Goal: Communication & Community: Answer question/provide support

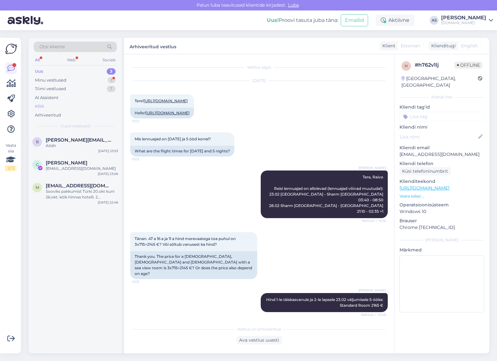
scroll to position [394, 0]
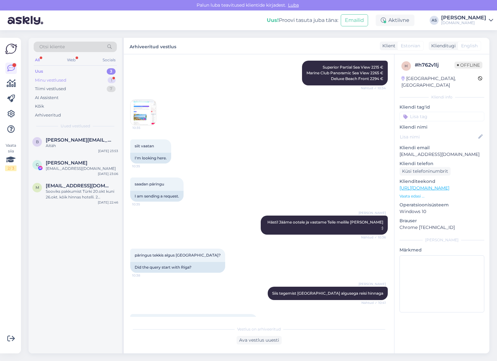
click at [88, 82] on div "Minu vestlused 1" at bounding box center [75, 80] width 83 height 9
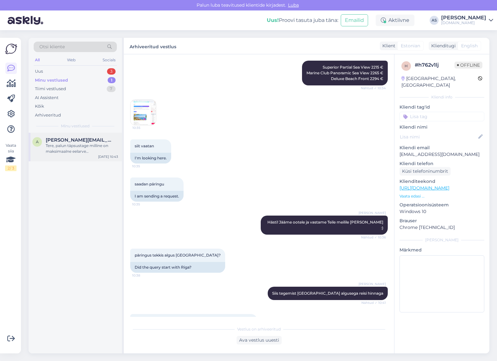
click at [94, 147] on div "Tere, palun täpsustage milline on maksimaalne eelarve [PERSON_NAME] kokku?" at bounding box center [82, 148] width 72 height 11
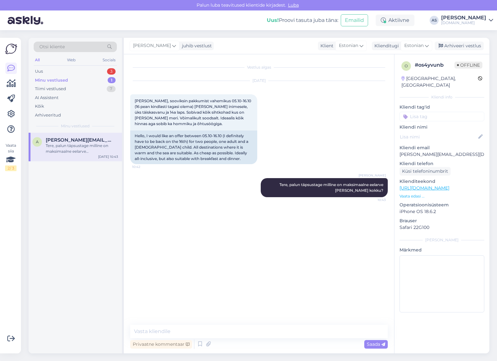
click at [79, 78] on div "Minu vestlused 1" at bounding box center [75, 80] width 83 height 9
click at [78, 70] on div "Uus 3" at bounding box center [75, 71] width 83 height 9
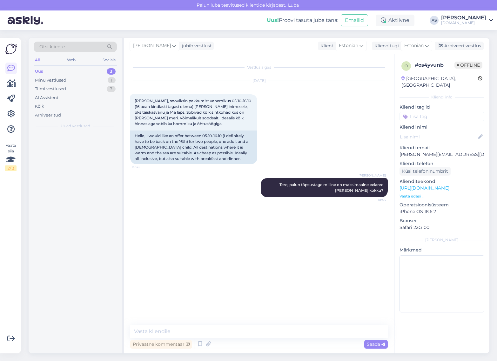
drag, startPoint x: 72, startPoint y: 69, endPoint x: 68, endPoint y: 80, distance: 12.1
click at [72, 70] on div "Uus 3" at bounding box center [75, 71] width 83 height 9
click at [66, 76] on div "Minu vestlused 1" at bounding box center [75, 80] width 83 height 9
click at [64, 73] on div "Uus 3" at bounding box center [75, 71] width 83 height 9
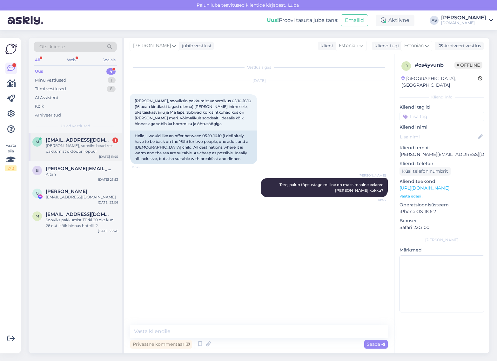
click at [82, 134] on div "m [EMAIL_ADDRESS][DOMAIN_NAME] 1 tere, sooviks head reisi pakkumist oktoobri lo…" at bounding box center [75, 147] width 93 height 29
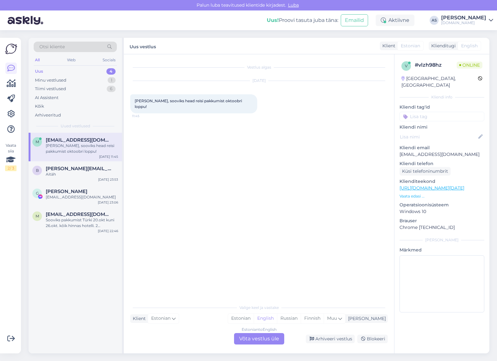
click at [419, 193] on p "Vaata edasi ..." at bounding box center [442, 196] width 85 height 6
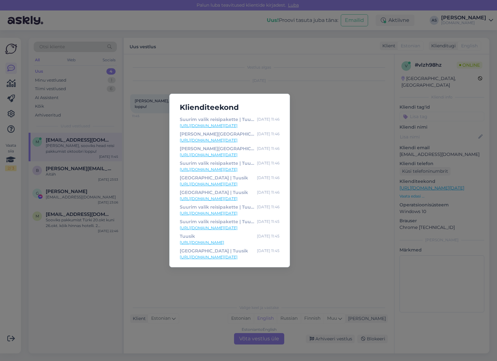
click at [347, 236] on div "Klienditeekond Suurim valik reisipakette | Tuusik [DATE] 11:46 [URL][DOMAIN_NAM…" at bounding box center [248, 180] width 497 height 361
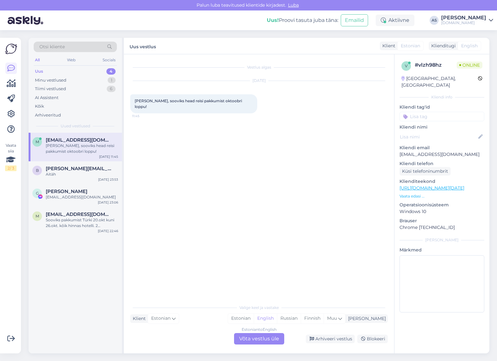
click at [269, 342] on div "Estonian to English Võta vestlus üle" at bounding box center [259, 338] width 50 height 11
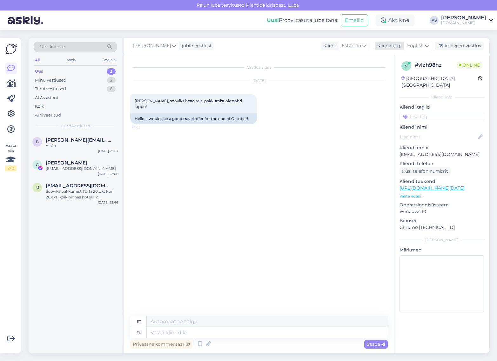
click at [421, 48] on span "English" at bounding box center [415, 45] width 17 height 7
click at [402, 85] on link "Estonian" at bounding box center [404, 84] width 70 height 10
click at [280, 329] on textarea at bounding box center [259, 331] width 258 height 13
paste textarea "Oleme rõõmuga abiks sobiva puhkusereisi planeerimisel! :) Pakkumise koostamisek…"
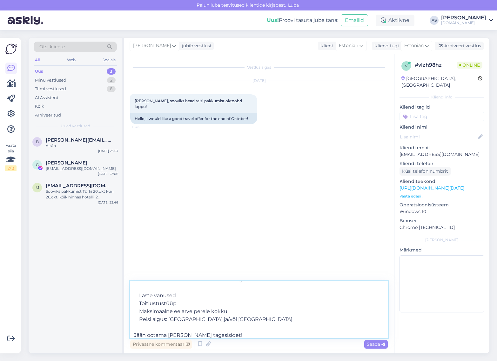
scroll to position [27, 0]
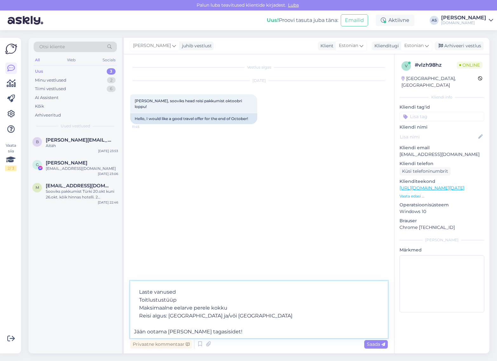
drag, startPoint x: 228, startPoint y: 338, endPoint x: 113, endPoint y: 338, distance: 115.0
click at [113, 338] on div "Otsi kliente All Web Socials Uus 3 Minu vestlused 2 Tiimi vestlused 6 AI Assist…" at bounding box center [259, 196] width 461 height 316
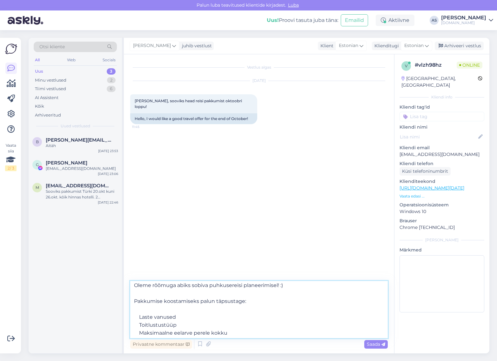
scroll to position [0, 0]
click at [164, 314] on textarea "Oleme rõõmuga abiks sobiva puhkusereisi planeerimisel! :) Pakkumise koostamisek…" at bounding box center [259, 309] width 258 height 57
type textarea "Oleme rõõmuga abiks sobiva puhkusereisi planeerimisel! :) Pakkumise koostamisek…"
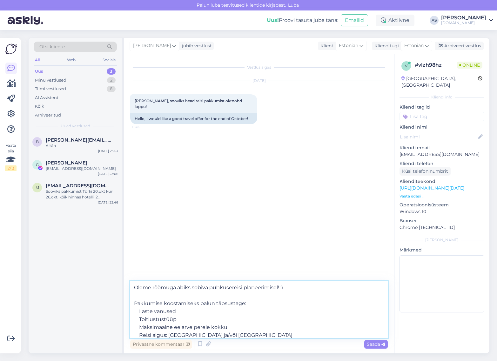
click at [172, 295] on textarea "Oleme rõõmuga abiks sobiva puhkusereisi planeerimisel! :) Pakkumise koostamisek…" at bounding box center [259, 309] width 258 height 57
click at [132, 289] on textarea "Oleme rõõmuga abiks sobiva puhkusereisi planeerimisel! :) Pakkumise koostamisek…" at bounding box center [259, 309] width 258 height 57
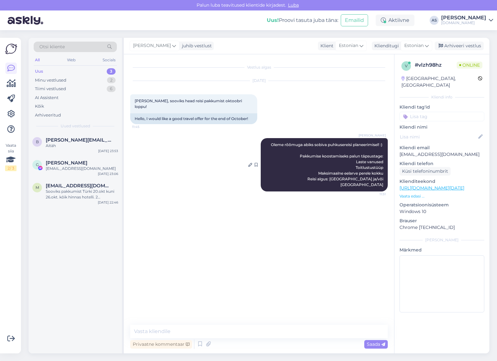
click at [373, 151] on span "Oleme rõõmuga abiks sobiva puhkusereisi planeerimisel! :) Pakkumise koostamisek…" at bounding box center [327, 164] width 113 height 45
click at [252, 163] on icon at bounding box center [250, 165] width 4 height 4
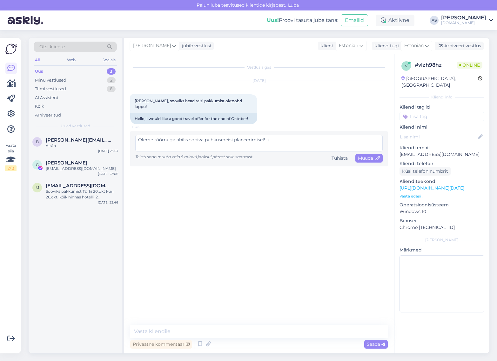
click at [352, 140] on textarea "Oleme rõõmuga abiks sobiva puhkusereisi planeerimisel! :) Pakkumise koostamisek…" at bounding box center [258, 143] width 247 height 17
click at [347, 154] on div "Tühista" at bounding box center [339, 158] width 21 height 9
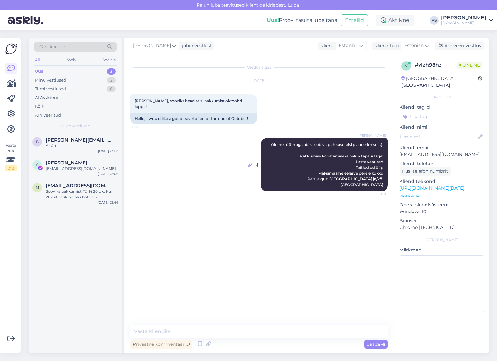
click at [252, 163] on icon at bounding box center [250, 165] width 4 height 4
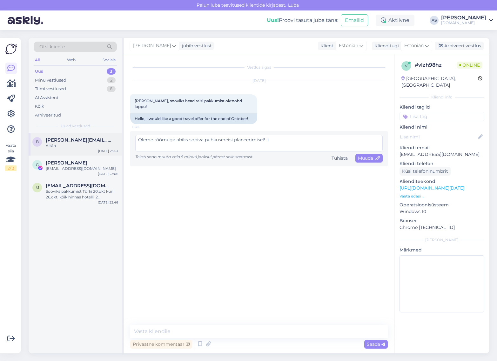
scroll to position [33, 0]
drag, startPoint x: 280, startPoint y: 136, endPoint x: 318, endPoint y: 167, distance: 49.2
click at [318, 167] on div "Vestlus algas [DATE] tere, sooviks head reisi pakkumist oktoobri loppu! 11:45 H…" at bounding box center [261, 190] width 263 height 259
type textarea "Oleme rõõmuga abiks sobiva puhkusereisi planeerimisel! :)"
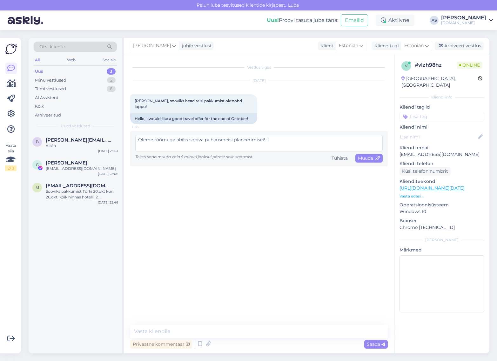
drag, startPoint x: 253, startPoint y: 143, endPoint x: 82, endPoint y: 127, distance: 171.6
click at [82, 127] on div "Otsi kliente All Web Socials Uus 3 Minu vestlused 2 Tiimi vestlused 6 AI Assist…" at bounding box center [259, 196] width 461 height 316
click at [367, 155] on span "Muuda" at bounding box center [369, 158] width 22 height 6
click at [365, 155] on span "Muuda" at bounding box center [369, 158] width 22 height 6
click at [364, 155] on span "Muuda" at bounding box center [369, 158] width 22 height 6
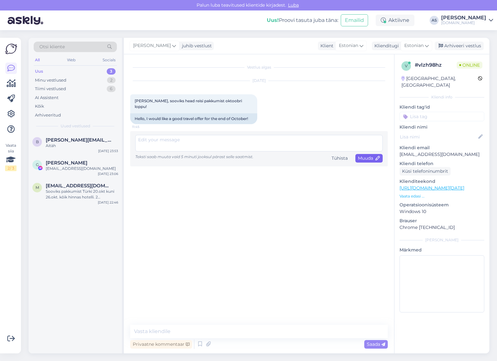
click at [364, 155] on span "Muuda" at bounding box center [369, 158] width 22 height 6
click at [367, 155] on span "Muuda" at bounding box center [369, 158] width 22 height 6
click at [369, 155] on span "Muuda" at bounding box center [369, 158] width 22 height 6
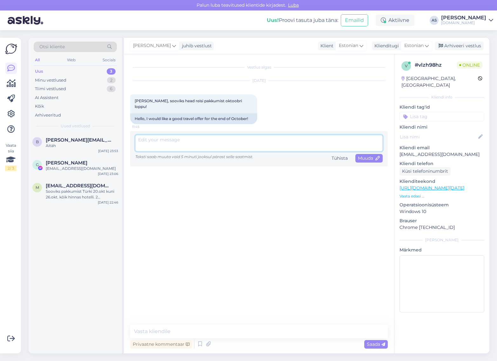
click at [198, 140] on textarea at bounding box center [258, 143] width 247 height 17
type textarea "Tere!"
click at [366, 156] on div "Muuda" at bounding box center [368, 158] width 27 height 9
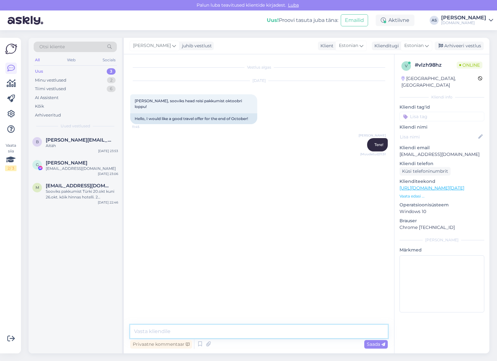
click at [265, 330] on textarea at bounding box center [259, 331] width 258 height 13
paste textarea "Oleme rõõmuga abiks sobiva puhkusereisi planeerimisel! :) Pakkumise koostamisek…"
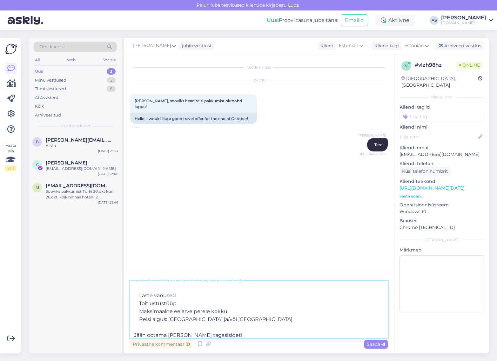
scroll to position [27, 0]
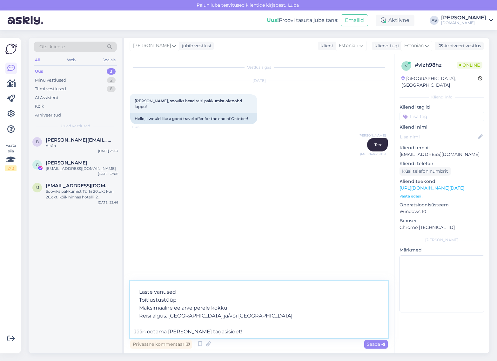
drag, startPoint x: 240, startPoint y: 334, endPoint x: 108, endPoint y: 338, distance: 132.2
click at [109, 338] on div "Otsi kliente All Web Socials Uus 3 Minu vestlused 2 Tiimi vestlused 6 AI Assist…" at bounding box center [259, 196] width 461 height 316
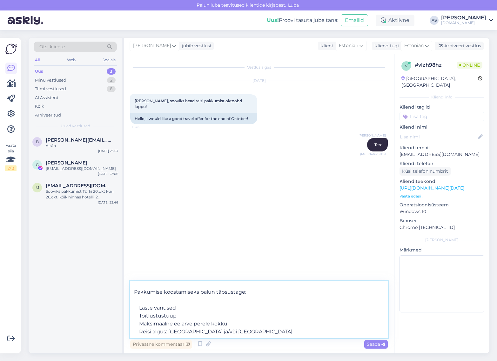
scroll to position [19, 0]
click at [171, 293] on textarea "Oleme rõõmuga abiks sobiva puhkusereisi planeerimisel! :) Pakkumise koostamisek…" at bounding box center [259, 309] width 258 height 57
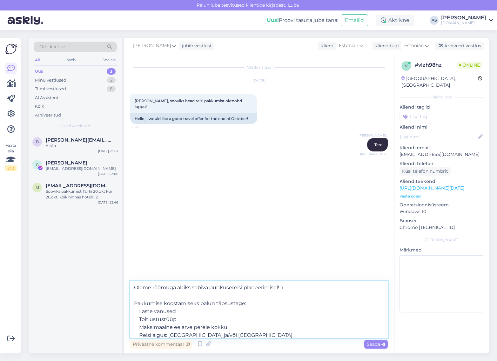
scroll to position [11, 0]
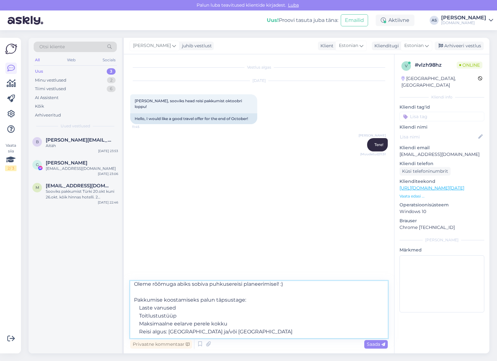
drag, startPoint x: 177, startPoint y: 300, endPoint x: 139, endPoint y: 300, distance: 37.8
click at [139, 300] on textarea "Oleme rõõmuga abiks sobiva puhkusereisi planeerimisel! :) Pakkumise koostamisek…" at bounding box center [259, 309] width 258 height 57
type textarea "Oleme rõõmuga abiks sobiva puhkusereisi planeerimisel! :) Pakkumise koostamisek…"
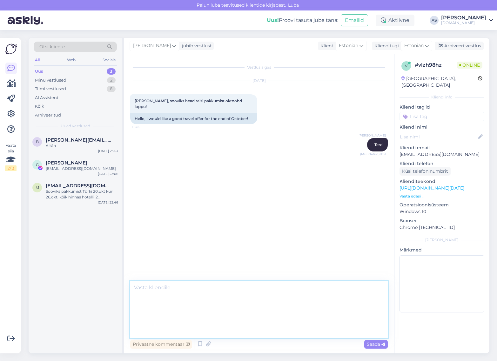
scroll to position [0, 0]
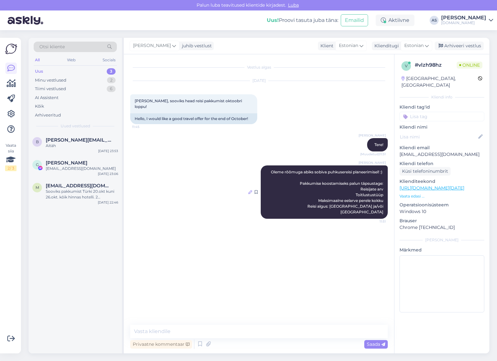
click at [252, 190] on icon at bounding box center [250, 192] width 4 height 4
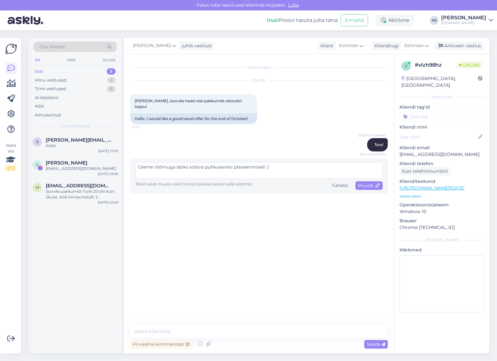
drag, startPoint x: 237, startPoint y: 169, endPoint x: 244, endPoint y: 169, distance: 6.4
click at [240, 169] on textarea "Oleme rõõmuga abiks sobiva puhkusereisi planeerimisel! :) Pakkumise koostamisek…" at bounding box center [258, 170] width 247 height 17
click at [379, 173] on textarea "Oleme rõõmuga abiks sobiva puhkusereisi planeerimisel! :) Pakkumise koostamisek…" at bounding box center [258, 170] width 247 height 17
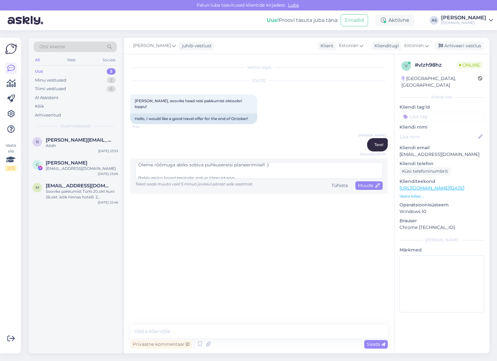
drag, startPoint x: 191, startPoint y: 169, endPoint x: 206, endPoint y: 162, distance: 17.1
click at [206, 162] on textarea "Oleme rõõmuga abiks sobiva puhkusereisi planeerimisel! :) Pakkumise koostamisek…" at bounding box center [258, 170] width 247 height 17
click at [294, 164] on textarea "Oleme rõõmuga abiks sobiva puhkusereisi planeerimisel! :) Pakkumise koostamisek…" at bounding box center [258, 170] width 247 height 17
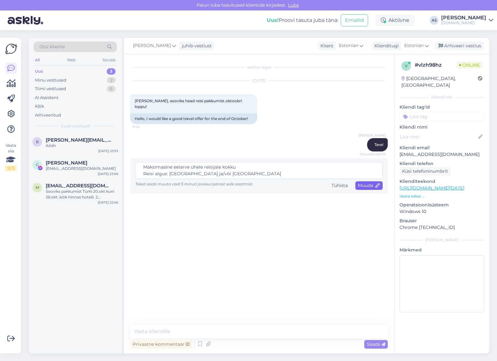
type textarea "Oleme rõõmuga abiks sobiva puhkusereisi planeerimisel! :) Pakkumise koostamisek…"
click at [366, 183] on span "Muuda" at bounding box center [369, 186] width 22 height 6
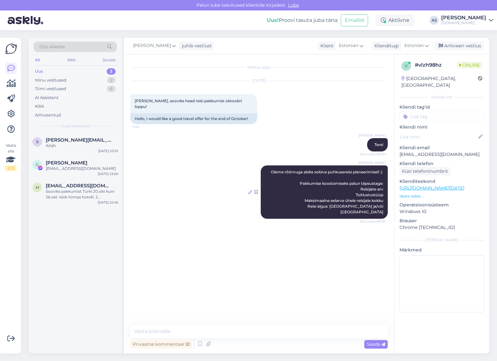
click at [252, 190] on icon at bounding box center [250, 192] width 4 height 4
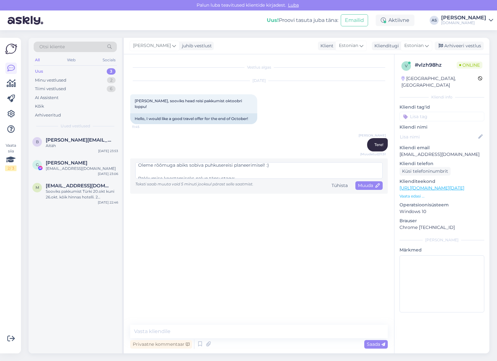
scroll to position [0, 0]
click at [361, 183] on span "Muuda" at bounding box center [369, 186] width 22 height 6
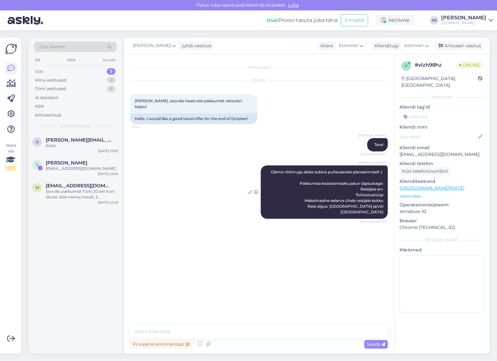
click at [252, 190] on icon at bounding box center [250, 192] width 4 height 4
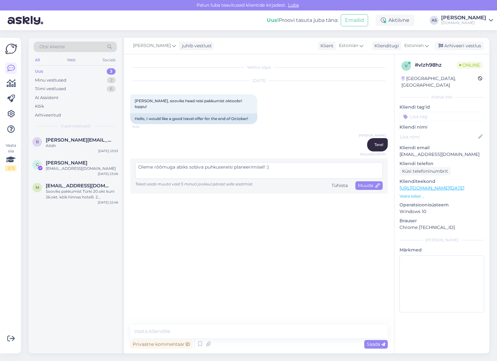
scroll to position [40, 0]
click at [374, 183] on span "Muuda" at bounding box center [369, 186] width 22 height 6
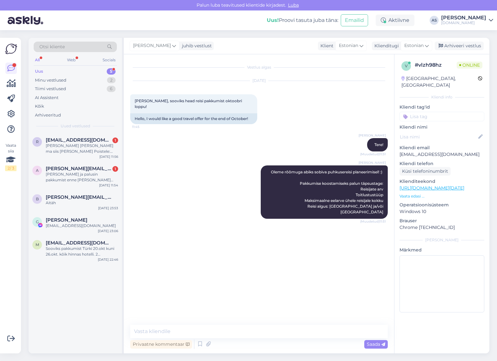
click at [91, 71] on div "Uus 5" at bounding box center [75, 71] width 83 height 9
click at [81, 149] on div "[PERSON_NAME] [PERSON_NAME] ma siis [PERSON_NAME] Poistele: Arve nr 69495 Viite…" at bounding box center [82, 148] width 72 height 11
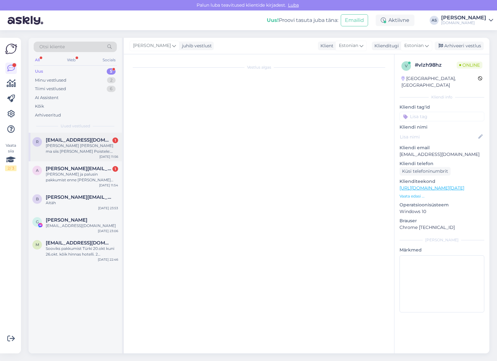
scroll to position [219, 0]
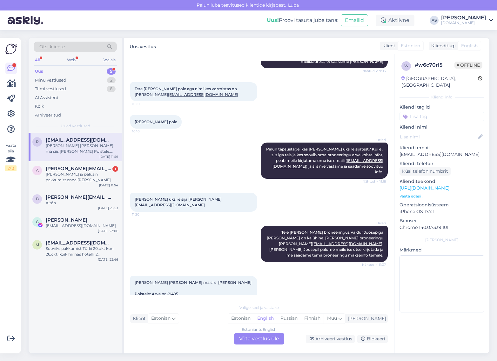
click at [266, 336] on div "Estonian to English Võta vestlus üle" at bounding box center [259, 338] width 50 height 11
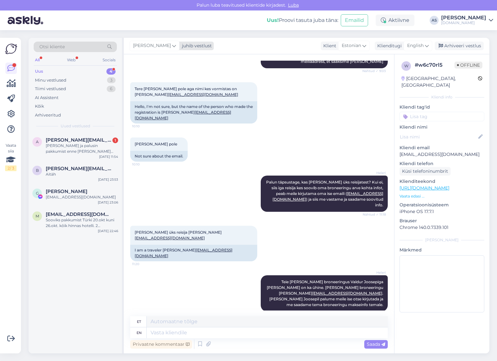
click at [180, 50] on div "[PERSON_NAME] juhib vestlust" at bounding box center [172, 46] width 84 height 9
type input "hel"
click at [165, 77] on div "Heleri" at bounding box center [172, 74] width 55 height 8
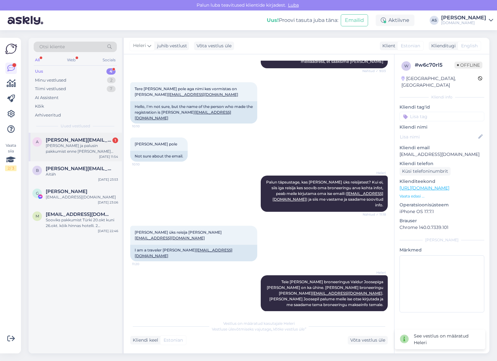
click at [88, 150] on div "[PERSON_NAME] ja palusin pakkumist enne [PERSON_NAME] lapsele kuskile sooja okt…" at bounding box center [82, 148] width 72 height 11
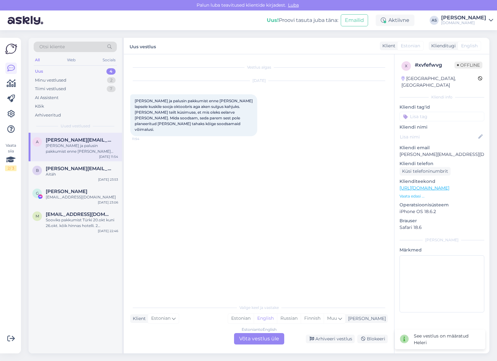
scroll to position [0, 0]
click at [421, 193] on p "Vaata edasi ..." at bounding box center [442, 196] width 85 height 6
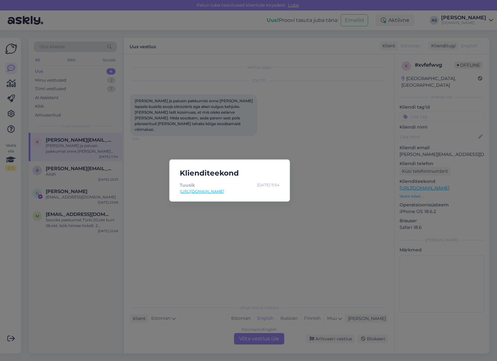
click at [352, 203] on div "Klienditeekond Tuusik [DATE] 11:54 [URL][DOMAIN_NAME]" at bounding box center [248, 180] width 497 height 361
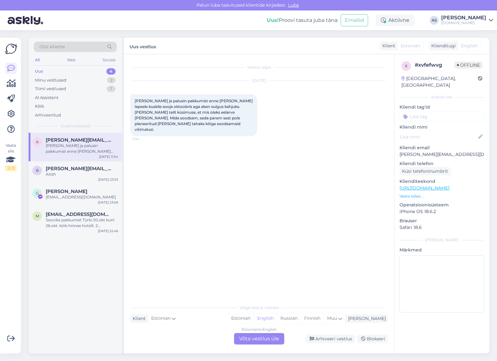
click at [183, 125] on div "[PERSON_NAME] ja palusin pakkumist enne [PERSON_NAME] lapsele kuskile sooja okt…" at bounding box center [193, 115] width 127 height 42
drag, startPoint x: 465, startPoint y: 147, endPoint x: 392, endPoint y: 150, distance: 73.8
click at [392, 150] on div "Vestlus algas [DATE] Kirjutasin ja palusin pakkumist enne [PERSON_NAME] lapsele…" at bounding box center [307, 203] width 366 height 299
click at [421, 151] on p "[PERSON_NAME][EMAIL_ADDRESS][DOMAIN_NAME]" at bounding box center [442, 154] width 85 height 7
drag, startPoint x: 463, startPoint y: 145, endPoint x: 398, endPoint y: 148, distance: 65.2
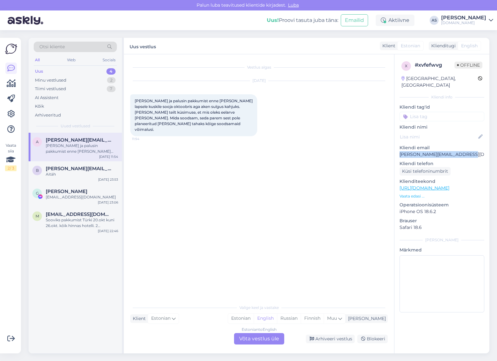
click at [398, 148] on div "x # xvfefwvg Offline [GEOGRAPHIC_DATA], [GEOGRAPHIC_DATA] Kliendi info Kliendi …" at bounding box center [442, 188] width 95 height 268
copy p "[PERSON_NAME][EMAIL_ADDRESS][DOMAIN_NAME]"
click at [77, 48] on div "Otsi kliente" at bounding box center [75, 47] width 83 height 10
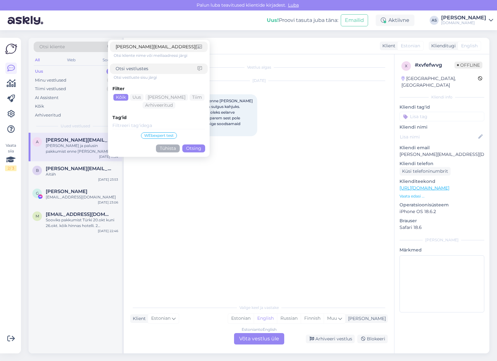
type input "[PERSON_NAME][EMAIL_ADDRESS][DOMAIN_NAME]"
click at [195, 146] on button "Otsing" at bounding box center [193, 149] width 23 height 8
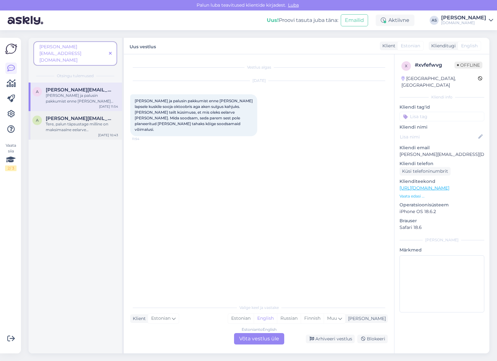
click at [101, 133] on div "[DATE] 10:43" at bounding box center [108, 135] width 20 height 5
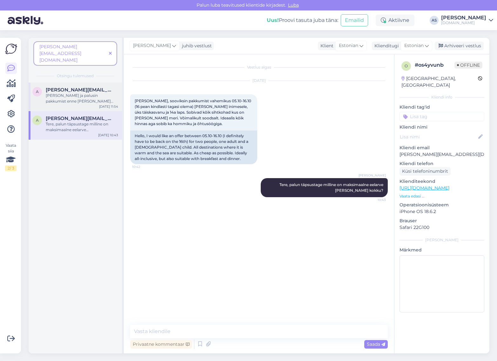
click at [86, 93] on div "[PERSON_NAME] ja palusin pakkumist enne [PERSON_NAME] lapsele kuskile sooja okt…" at bounding box center [82, 98] width 72 height 11
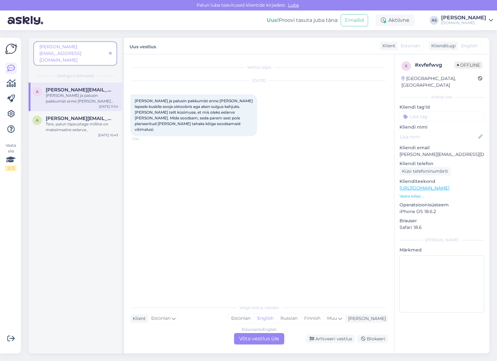
drag, startPoint x: 255, startPoint y: 332, endPoint x: 255, endPoint y: 335, distance: 3.5
click at [255, 332] on div "Estonian to English" at bounding box center [259, 330] width 35 height 6
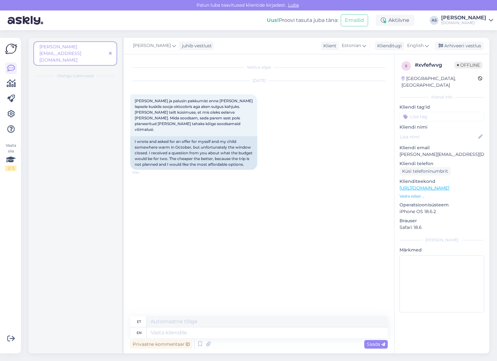
click at [255, 338] on div "Privaatne kommentaar Saada" at bounding box center [259, 344] width 258 height 12
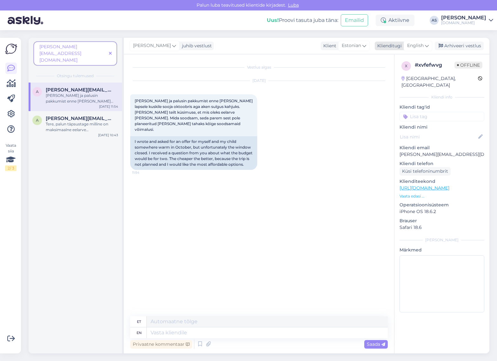
click at [427, 44] on icon at bounding box center [427, 45] width 4 height 7
click at [403, 85] on link "Estonian" at bounding box center [404, 84] width 70 height 10
click at [235, 334] on textarea at bounding box center [259, 331] width 258 height 13
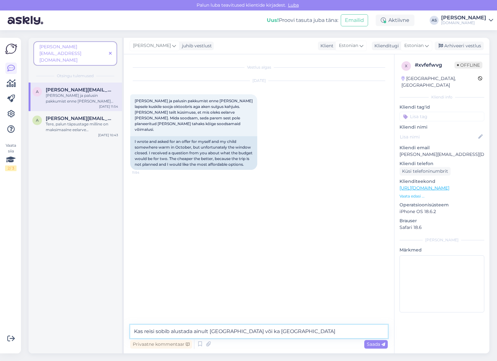
type textarea "Kas reisi sobib alustada ainult [GEOGRAPHIC_DATA] või ka [GEOGRAPHIC_DATA]?"
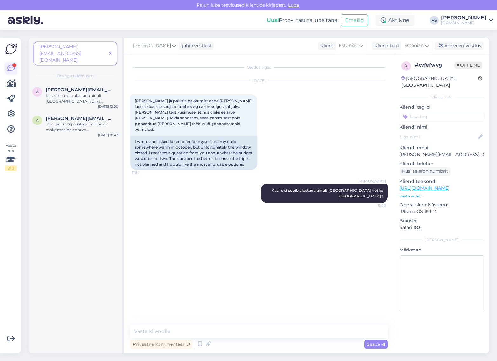
click at [10, 64] on icon at bounding box center [11, 68] width 8 height 8
click at [112, 50] on span at bounding box center [110, 53] width 8 height 7
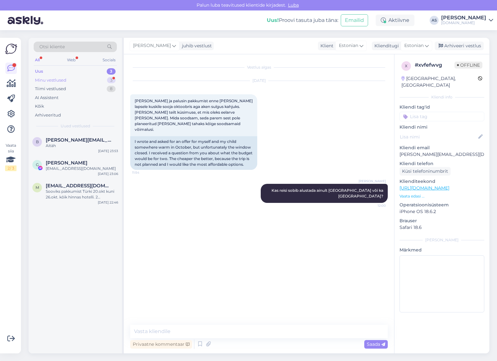
click at [86, 81] on div "Minu vestlused 3" at bounding box center [75, 80] width 83 height 9
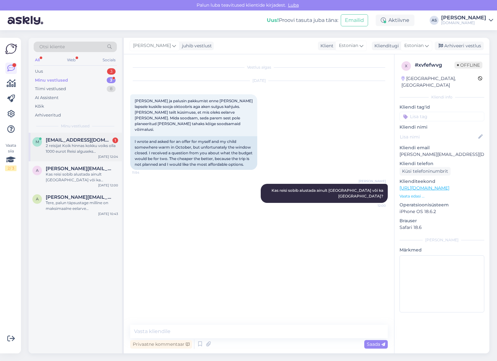
click at [98, 146] on div "2 reisijat Koik hinnas kokku voiks olla 1000 eurot Reisi alguseks [GEOGRAPHIC_D…" at bounding box center [82, 148] width 72 height 11
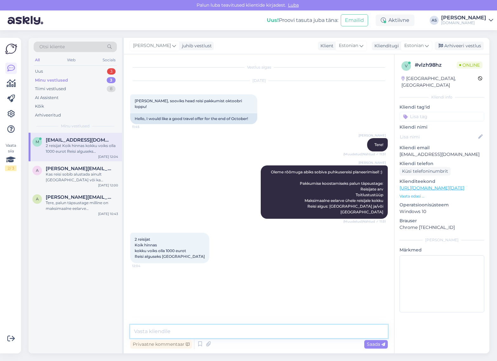
click at [292, 332] on textarea at bounding box center [259, 331] width 258 height 13
type textarea "Saadame Teile pakkumise meilile tänase päeva jooksul :)"
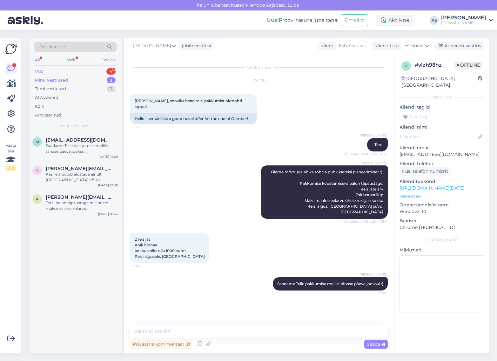
click at [102, 71] on div "Uus 4" at bounding box center [75, 71] width 83 height 9
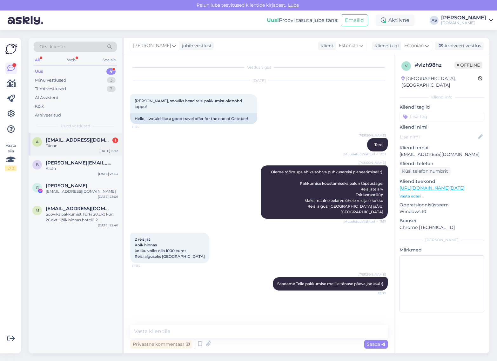
click at [96, 141] on span "[EMAIL_ADDRESS][DOMAIN_NAME]" at bounding box center [79, 140] width 66 height 6
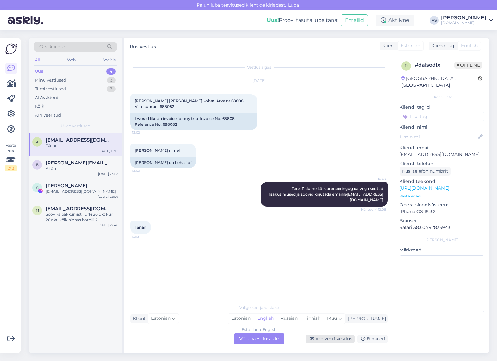
click at [324, 337] on div "Arhiveeri vestlus" at bounding box center [330, 339] width 49 height 9
